Goal: Information Seeking & Learning: Learn about a topic

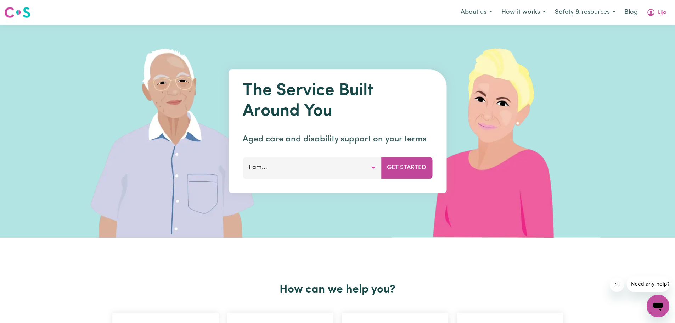
click at [284, 170] on button "I am..." at bounding box center [312, 167] width 139 height 21
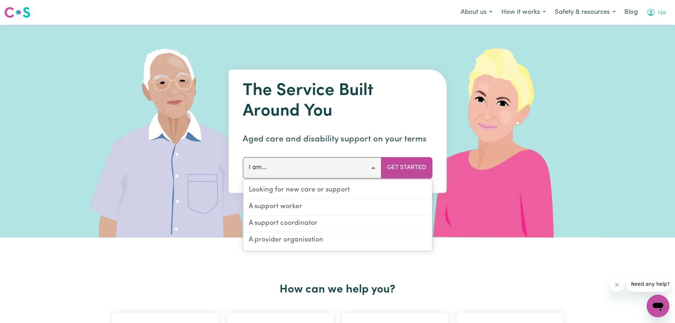
click at [657, 10] on button "Lija" at bounding box center [656, 12] width 29 height 15
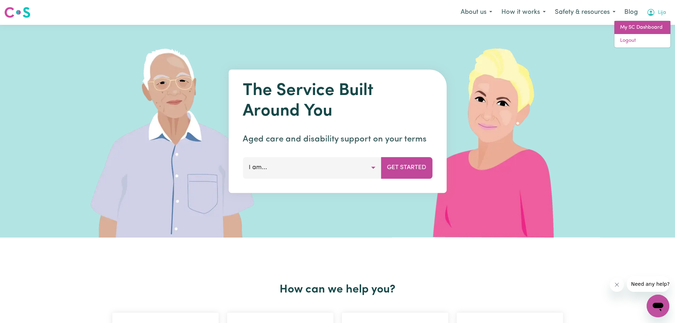
click at [637, 28] on link "My SC Dashboard" at bounding box center [643, 27] width 56 height 13
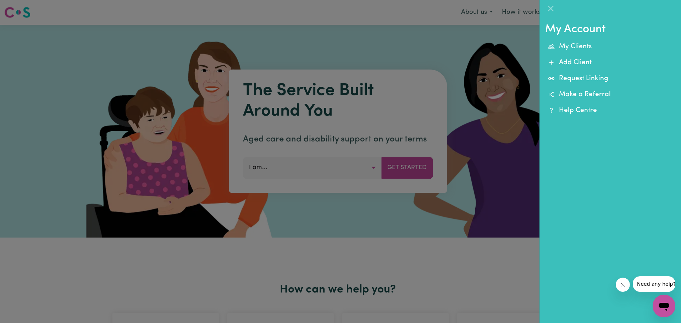
click at [436, 42] on div at bounding box center [340, 161] width 681 height 323
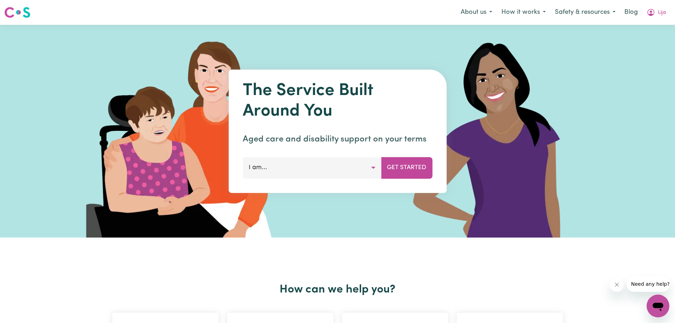
click at [275, 168] on button "I am..." at bounding box center [312, 167] width 139 height 21
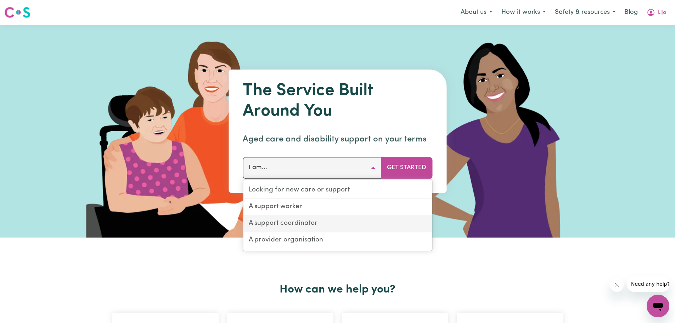
click at [284, 223] on link "A support coordinator" at bounding box center [337, 224] width 189 height 17
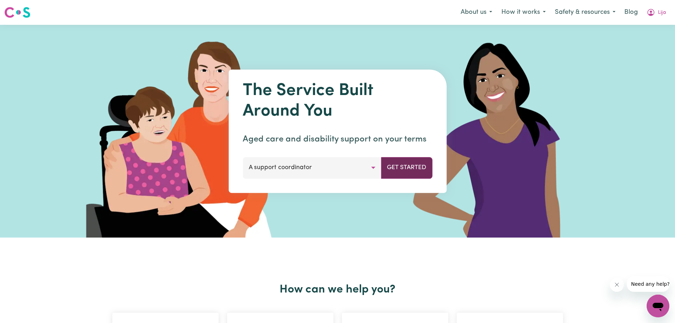
click at [409, 163] on button "Get Started" at bounding box center [406, 167] width 51 height 21
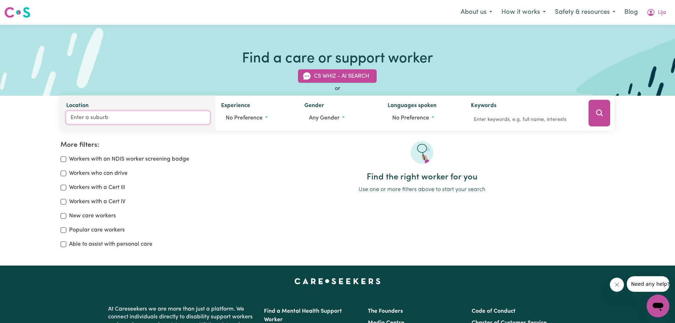
click at [101, 117] on input "Location" at bounding box center [138, 117] width 144 height 13
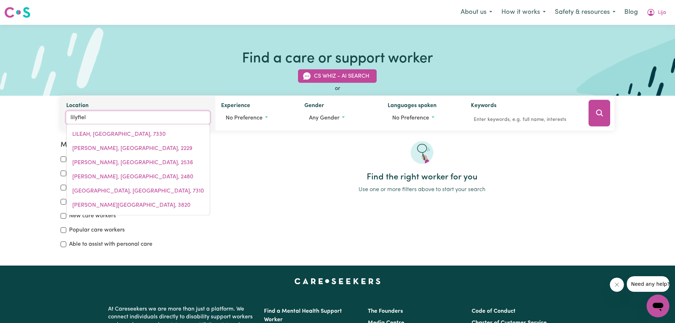
type input "lilyfield"
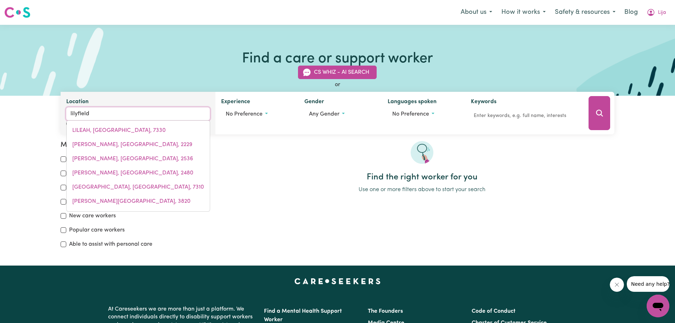
type input "[GEOGRAPHIC_DATA], [GEOGRAPHIC_DATA], 2040"
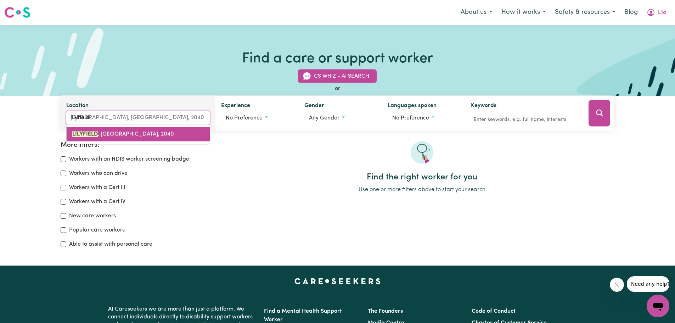
click at [126, 134] on span "[GEOGRAPHIC_DATA] , [GEOGRAPHIC_DATA], 2040" at bounding box center [123, 135] width 102 height 6
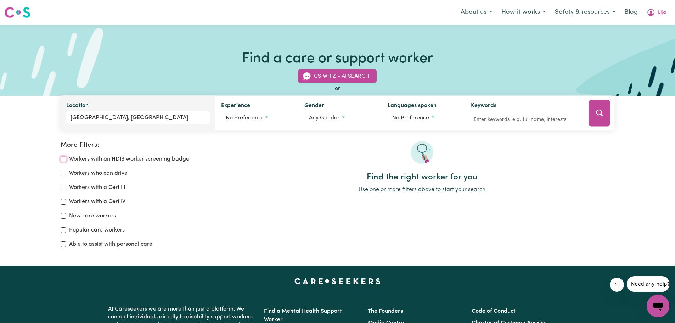
click at [62, 158] on input "Workers with an NDIS worker screening badge" at bounding box center [64, 159] width 6 height 6
checkbox input "true"
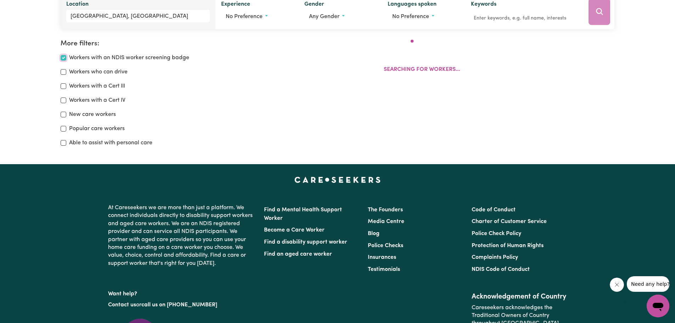
scroll to position [118, 0]
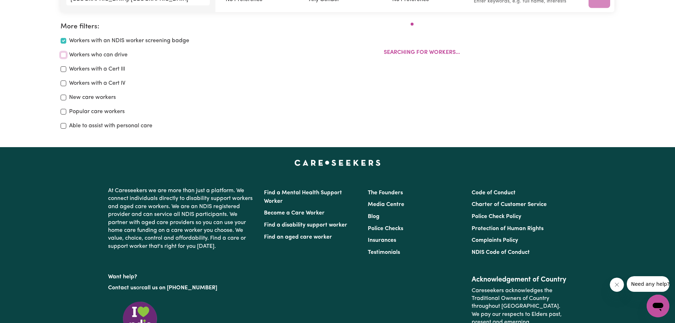
click at [61, 55] on input "Workers who can drive" at bounding box center [64, 55] width 6 height 6
checkbox input "true"
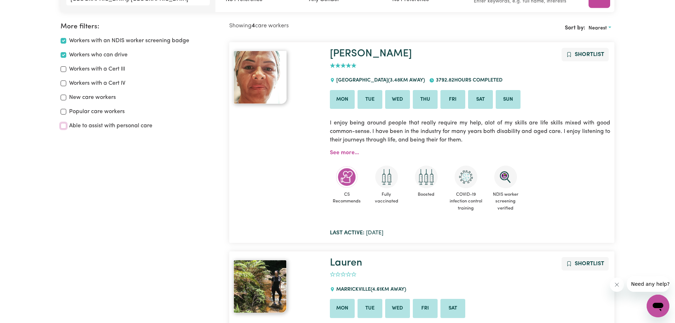
click at [63, 126] on input "Able to assist with personal care" at bounding box center [64, 126] width 6 height 6
checkbox input "true"
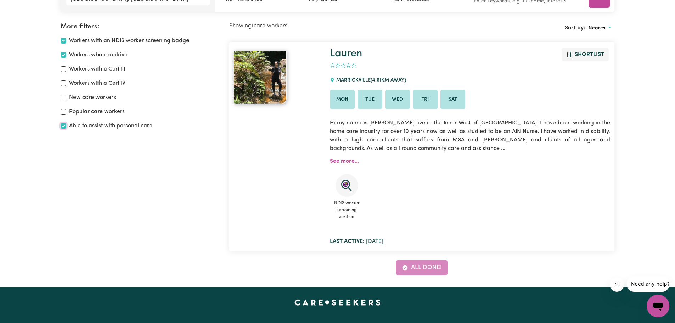
scroll to position [115, 0]
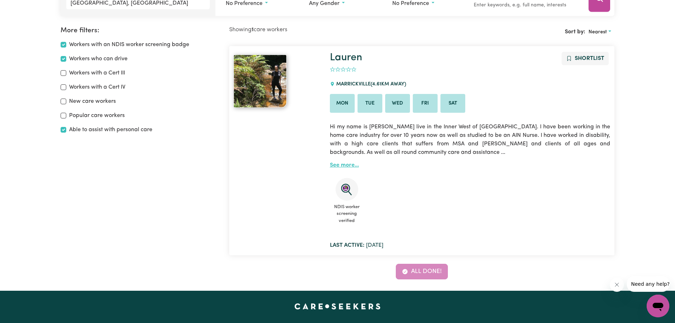
click at [348, 164] on link "See more..." at bounding box center [344, 165] width 29 height 6
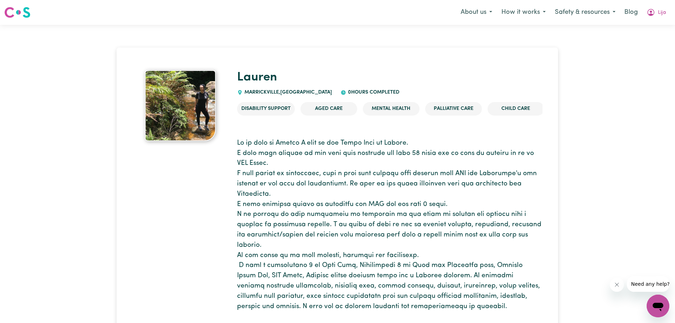
click at [200, 96] on img at bounding box center [180, 105] width 71 height 71
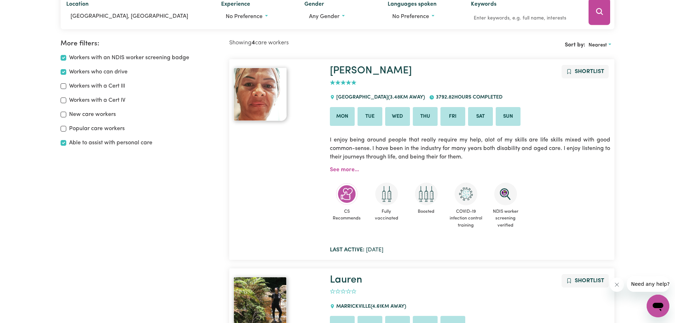
scroll to position [118, 0]
